Goal: Task Accomplishment & Management: Understand process/instructions

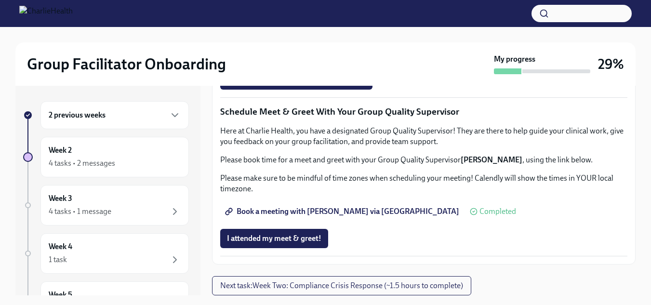
scroll to position [17, 0]
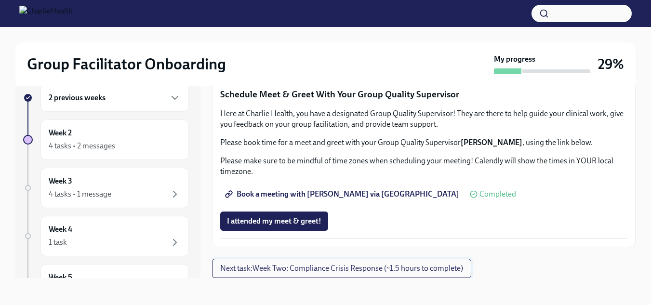
click at [447, 270] on span "Next task : Week Two: Compliance Crisis Response (~1.5 hours to complete)" at bounding box center [341, 269] width 243 height 10
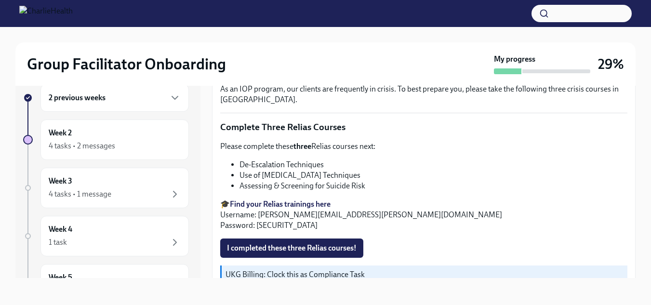
scroll to position [370, 0]
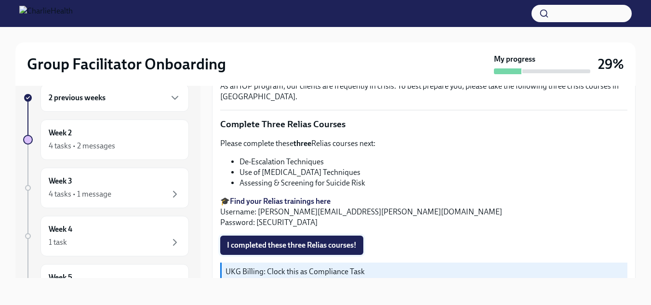
click at [313, 242] on span "I completed these three Relias courses!" at bounding box center [292, 245] width 130 height 10
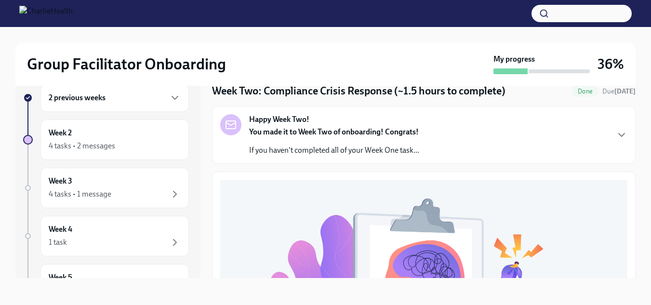
scroll to position [0, 0]
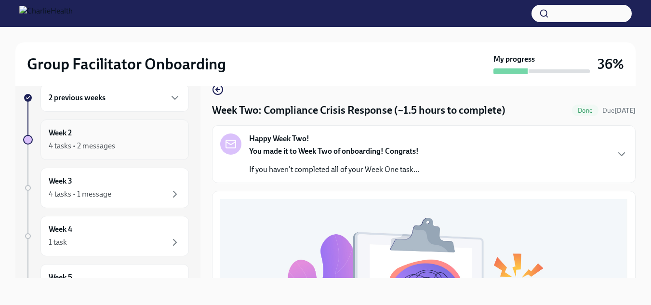
click at [122, 141] on div "4 tasks • 2 messages" at bounding box center [115, 146] width 132 height 12
